Goal: Task Accomplishment & Management: Use online tool/utility

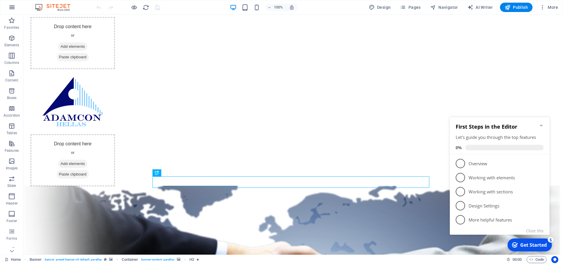
click at [14, 9] on icon "button" at bounding box center [11, 7] width 7 height 7
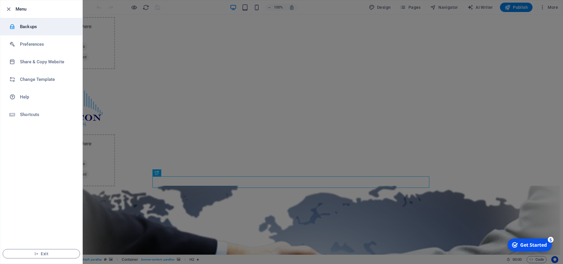
click at [39, 27] on h6 "Backups" at bounding box center [47, 26] width 54 height 7
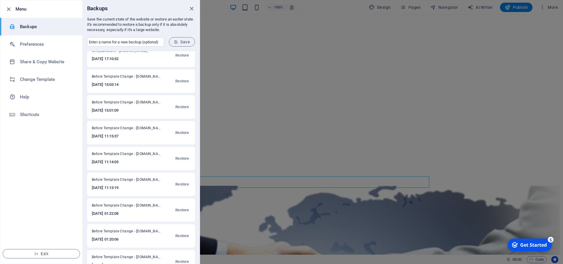
scroll to position [357, 0]
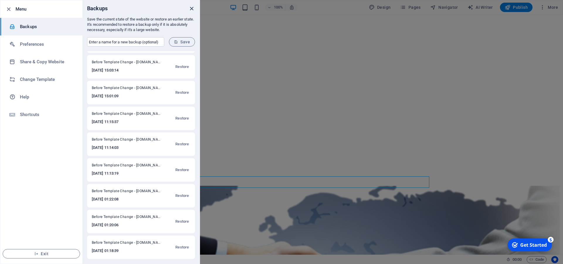
click at [192, 8] on icon "close" at bounding box center [191, 8] width 7 height 7
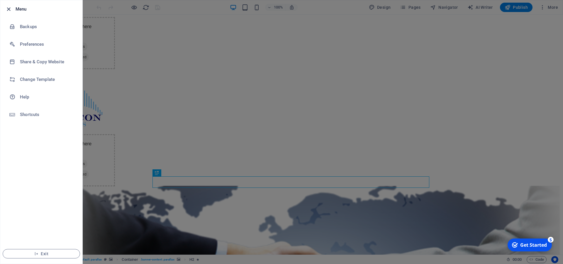
click at [10, 7] on icon "button" at bounding box center [8, 9] width 7 height 7
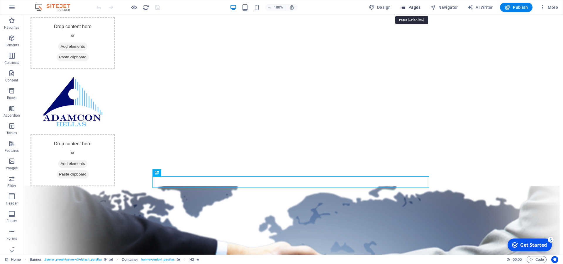
click at [406, 7] on icon "button" at bounding box center [403, 7] width 6 height 6
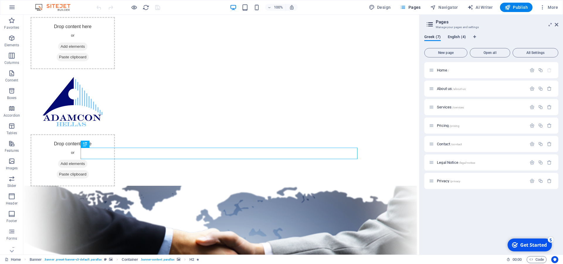
click at [455, 38] on span "English (4)" at bounding box center [457, 37] width 18 height 8
click at [429, 38] on span "Greek (7)" at bounding box center [432, 37] width 16 height 8
click at [460, 38] on span "English (4)" at bounding box center [457, 37] width 18 height 8
click at [443, 124] on span "Contact /contact" at bounding box center [449, 125] width 25 height 4
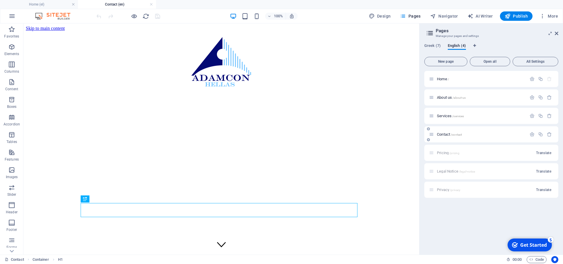
scroll to position [0, 0]
click at [531, 59] on button "All Settings" at bounding box center [535, 61] width 46 height 9
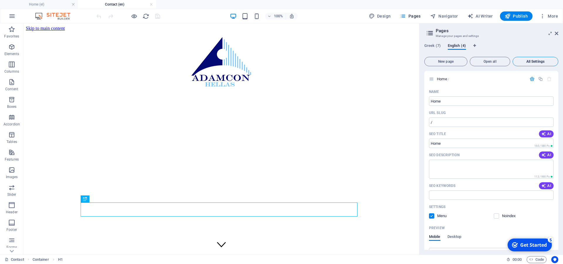
scroll to position [652, 0]
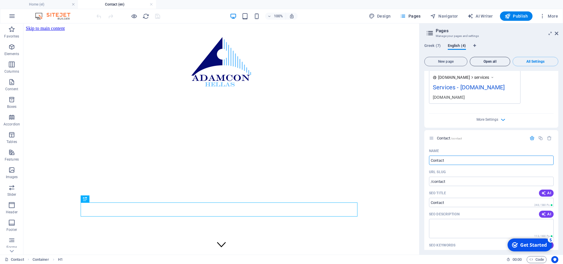
click at [486, 62] on span "Open all" at bounding box center [489, 62] width 35 height 4
click at [541, 60] on span "All Settings" at bounding box center [535, 62] width 40 height 4
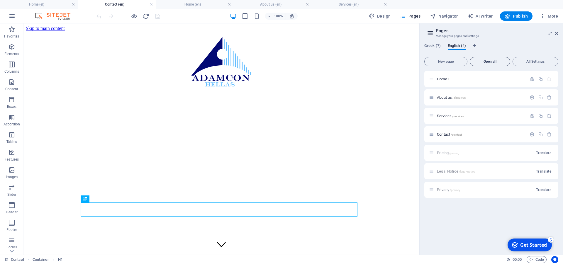
scroll to position [0, 0]
click at [538, 60] on span "All Settings" at bounding box center [535, 62] width 40 height 4
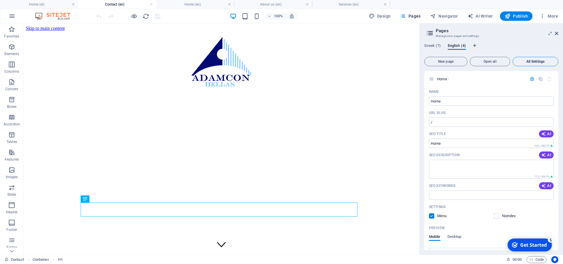
scroll to position [652, 0]
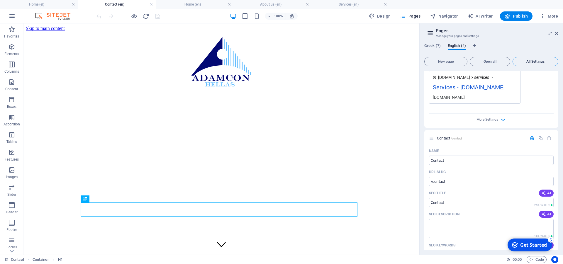
click at [538, 60] on span "All Settings" at bounding box center [535, 62] width 40 height 4
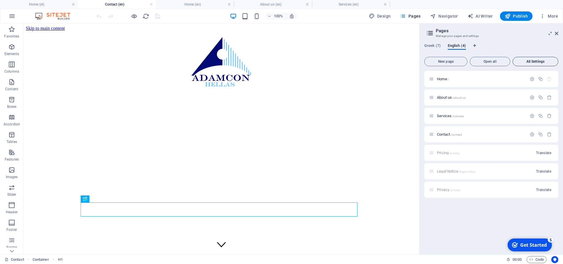
scroll to position [0, 0]
click at [192, 4] on h4 "Home (en)" at bounding box center [195, 4] width 78 height 6
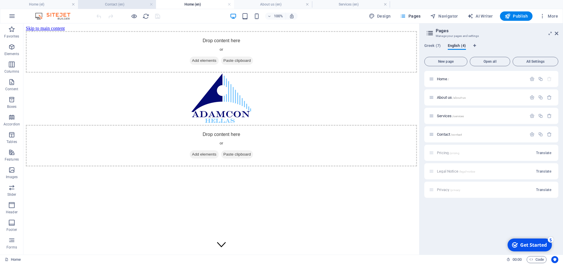
click at [125, 4] on h4 "Contact (en)" at bounding box center [117, 4] width 78 height 6
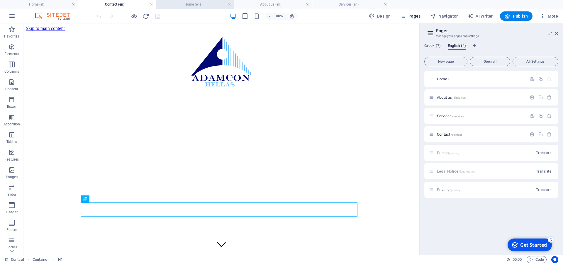
click at [200, 5] on h4 "Home (en)" at bounding box center [195, 4] width 78 height 6
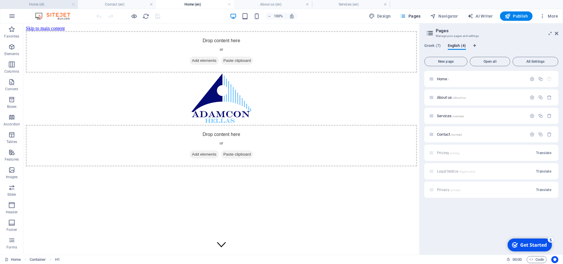
click at [47, 5] on h4 "Home (el)" at bounding box center [39, 4] width 78 height 6
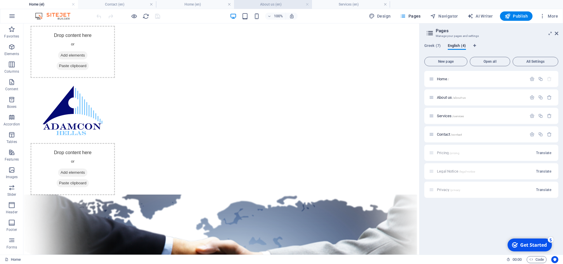
click at [280, 4] on h4 "About us (en)" at bounding box center [273, 4] width 78 height 6
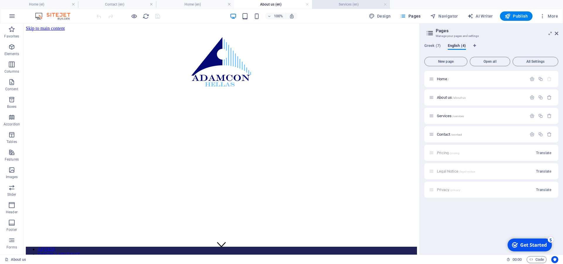
click at [362, 3] on h4 "Services (en)" at bounding box center [351, 4] width 78 height 6
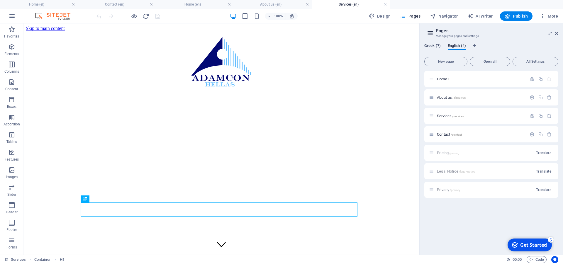
click at [429, 46] on span "Greek (7)" at bounding box center [432, 46] width 16 height 8
click at [491, 62] on span "Open all" at bounding box center [489, 62] width 35 height 4
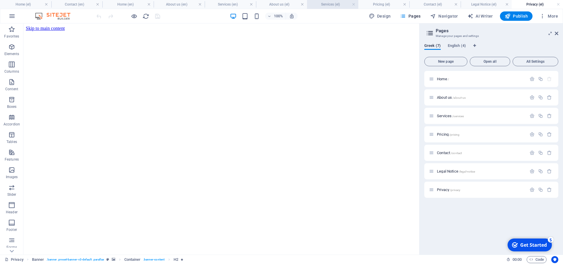
click at [320, 7] on h4 "Services (el)" at bounding box center [332, 4] width 51 height 6
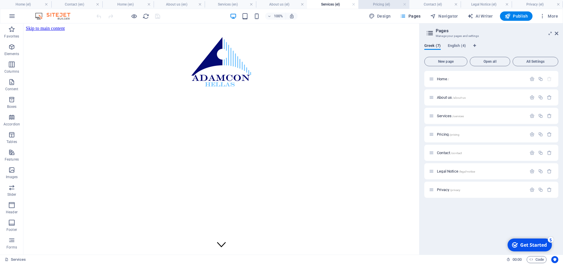
click at [374, 5] on h4 "Pricing (el)" at bounding box center [383, 4] width 51 height 6
click at [430, 2] on h4 "Contact (el)" at bounding box center [434, 4] width 51 height 6
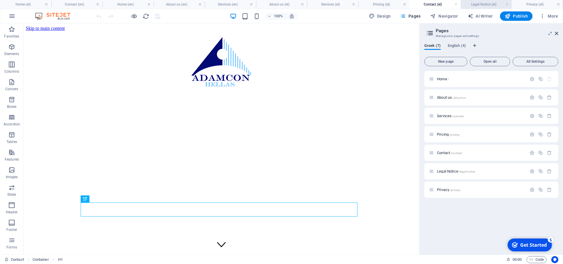
click at [481, 2] on h4 "Legal Notice (el)" at bounding box center [485, 4] width 51 height 6
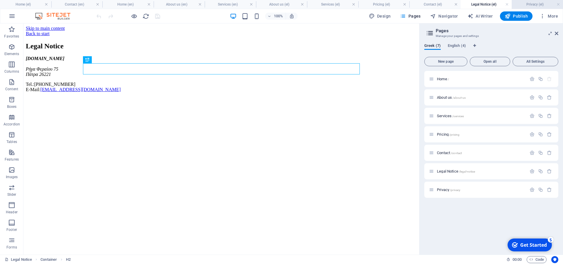
click at [534, 4] on h4 "Privacy (el)" at bounding box center [536, 4] width 51 height 6
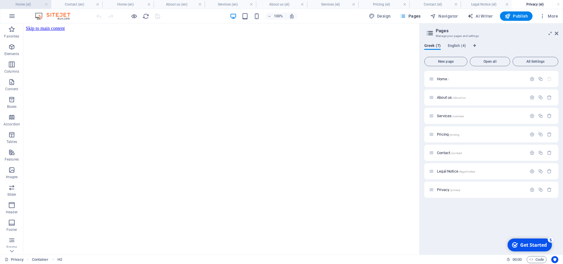
click at [27, 6] on h4 "Home (el)" at bounding box center [25, 4] width 51 height 6
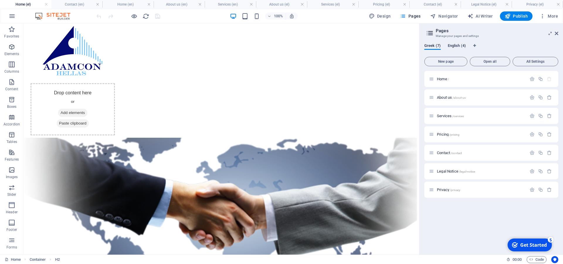
click at [455, 44] on span "English (4)" at bounding box center [457, 46] width 18 height 8
click at [190, 7] on h4 "About us (en)" at bounding box center [179, 4] width 51 height 6
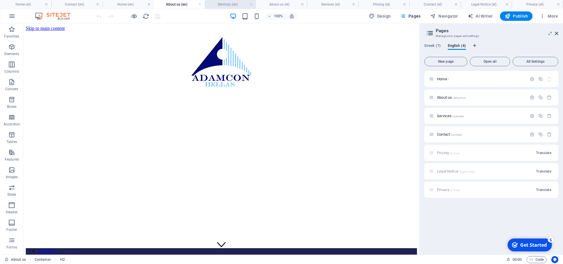
click at [234, 6] on h4 "Services (en)" at bounding box center [230, 4] width 51 height 6
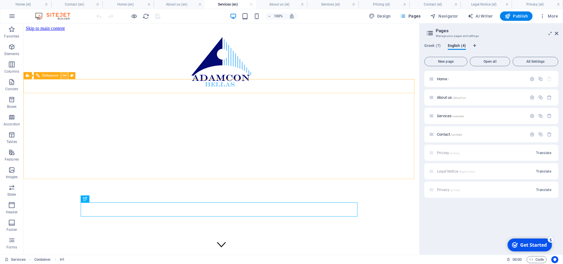
click at [63, 77] on icon at bounding box center [64, 76] width 3 height 6
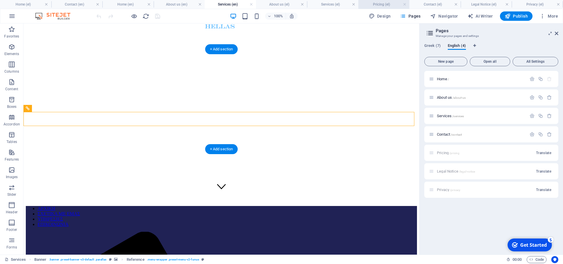
scroll to position [30, 0]
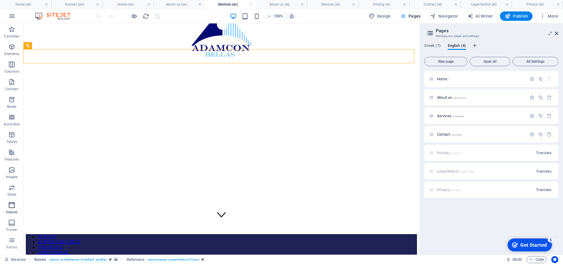
click at [13, 206] on icon "button" at bounding box center [11, 205] width 7 height 7
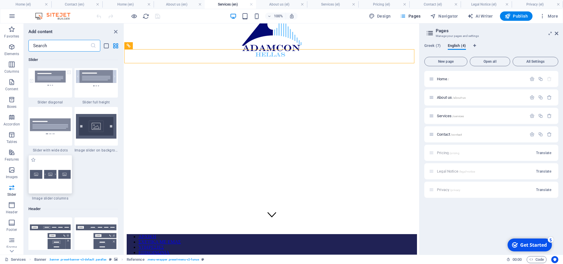
scroll to position [3345, 0]
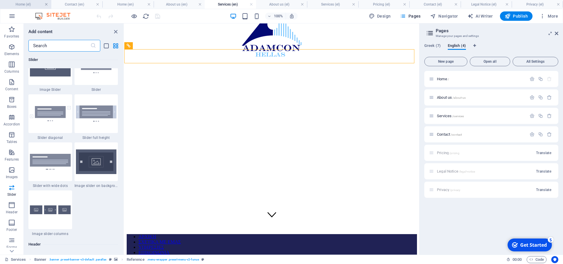
click at [47, 5] on link at bounding box center [47, 5] width 4 height 6
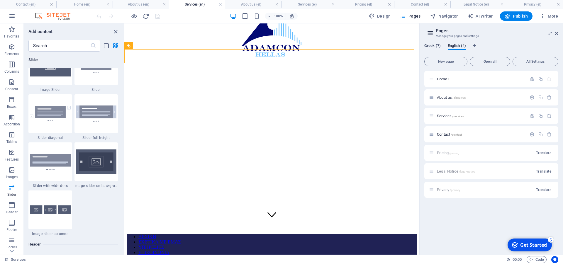
click at [432, 46] on span "Greek (7)" at bounding box center [432, 46] width 16 height 8
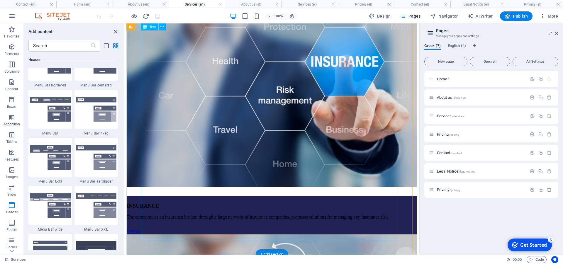
scroll to position [1764, 0]
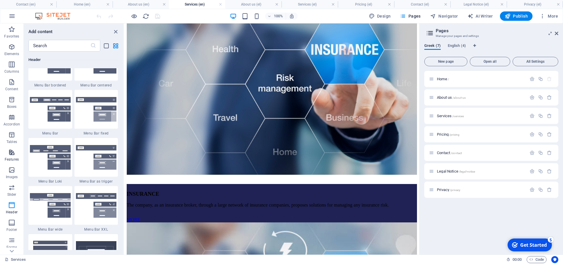
click at [11, 148] on button "Features" at bounding box center [11, 156] width 23 height 18
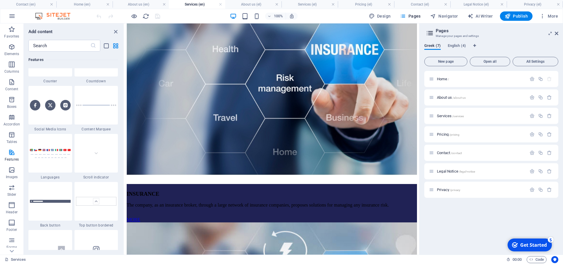
scroll to position [2654, 0]
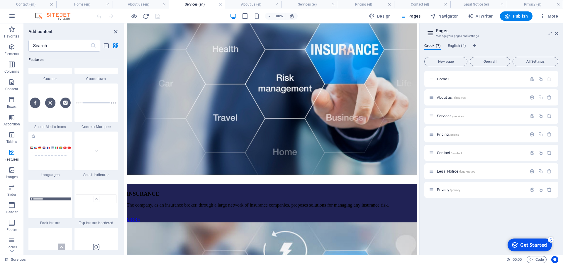
click at [50, 172] on div "1 Star Languages" at bounding box center [50, 155] width 44 height 46
click at [124, 161] on div "Drag here to replace the existing content. Press “Ctrl” if you want to create a…" at bounding box center [271, 138] width 295 height 231
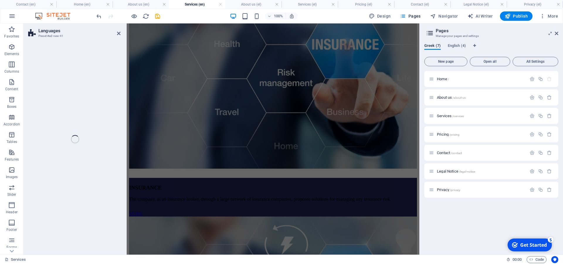
scroll to position [40, 0]
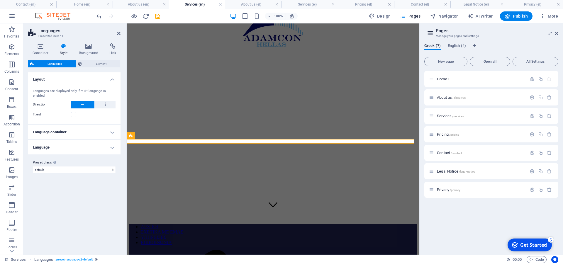
click at [113, 136] on h4 "Language container" at bounding box center [74, 132] width 92 height 14
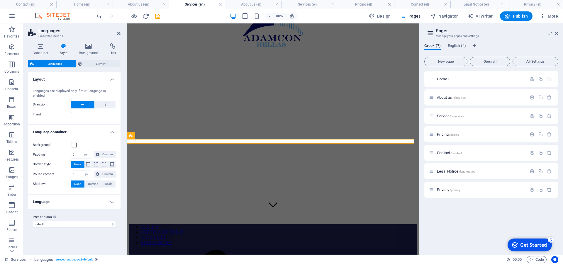
click at [112, 202] on h4 "Language" at bounding box center [74, 202] width 92 height 14
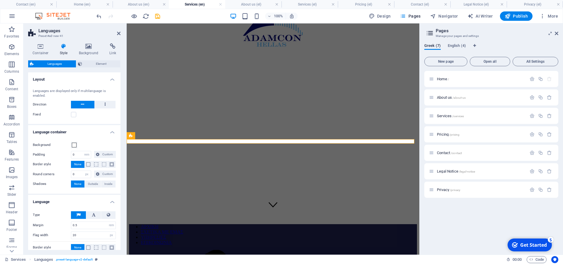
scroll to position [50, 0]
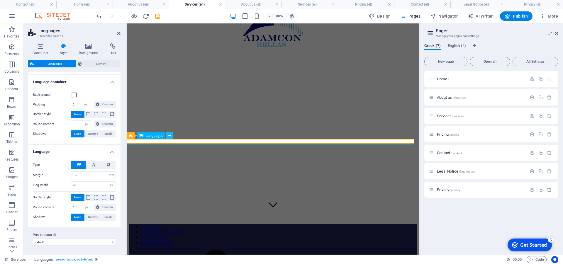
click at [170, 138] on icon at bounding box center [169, 136] width 3 height 6
click at [160, 135] on icon at bounding box center [158, 136] width 3 height 6
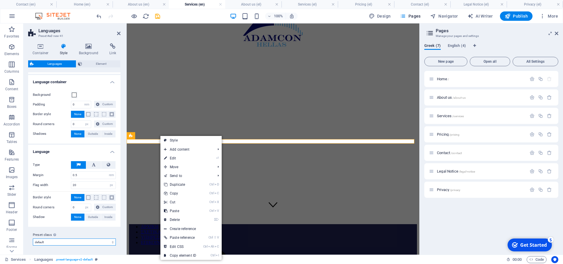
click at [33, 239] on select "default Add preset class" at bounding box center [74, 242] width 83 height 7
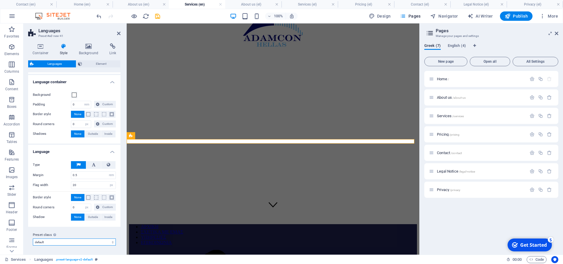
click at [108, 241] on select "default Add preset class" at bounding box center [74, 242] width 83 height 7
click at [106, 83] on h4 "Language container" at bounding box center [74, 80] width 92 height 11
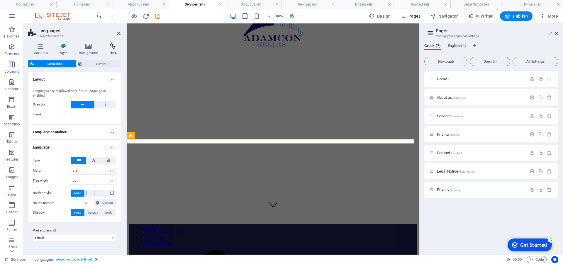
click at [110, 51] on h4 "Link" at bounding box center [113, 49] width 16 height 12
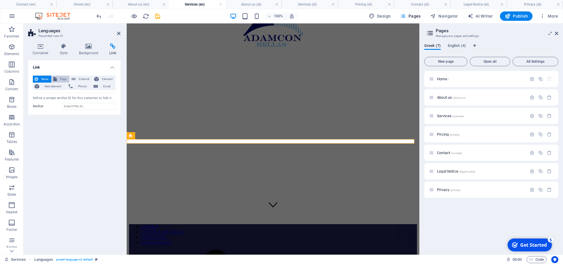
click at [59, 77] on span "Page" at bounding box center [63, 79] width 9 height 7
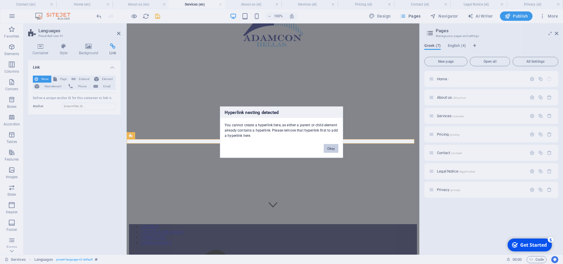
click at [334, 149] on button "Okay" at bounding box center [331, 148] width 15 height 9
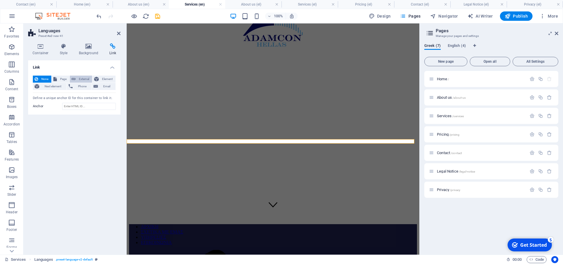
click at [81, 80] on span "External" at bounding box center [83, 79] width 13 height 7
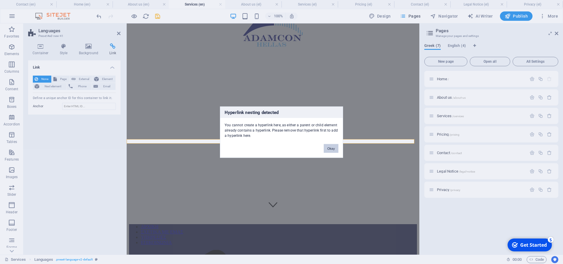
click at [331, 148] on button "Okay" at bounding box center [331, 148] width 15 height 9
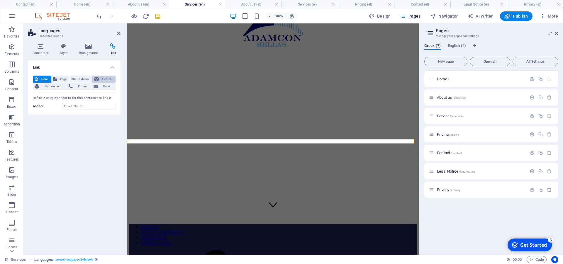
click at [106, 81] on span "Element" at bounding box center [107, 79] width 13 height 7
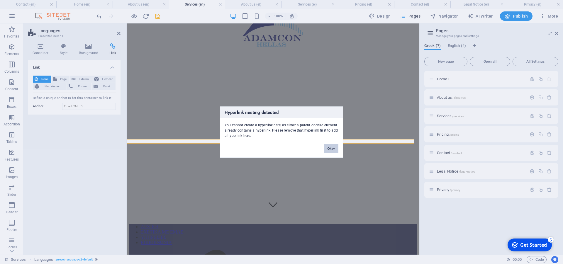
click at [333, 147] on button "Okay" at bounding box center [331, 148] width 15 height 9
